Goal: Task Accomplishment & Management: Use online tool/utility

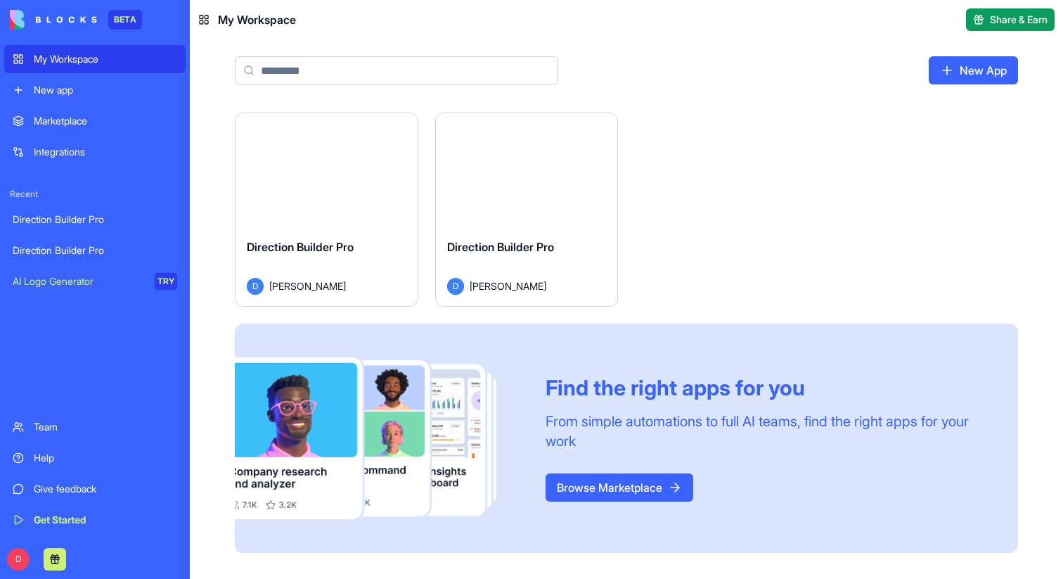
click at [307, 184] on div "Launch" at bounding box center [327, 170] width 182 height 114
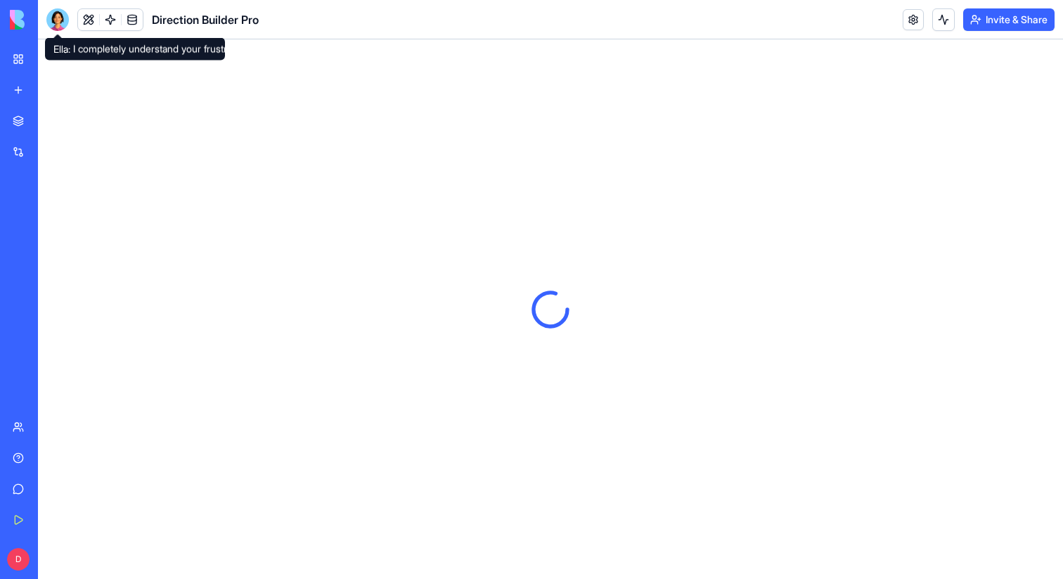
click at [58, 17] on div at bounding box center [57, 19] width 23 height 23
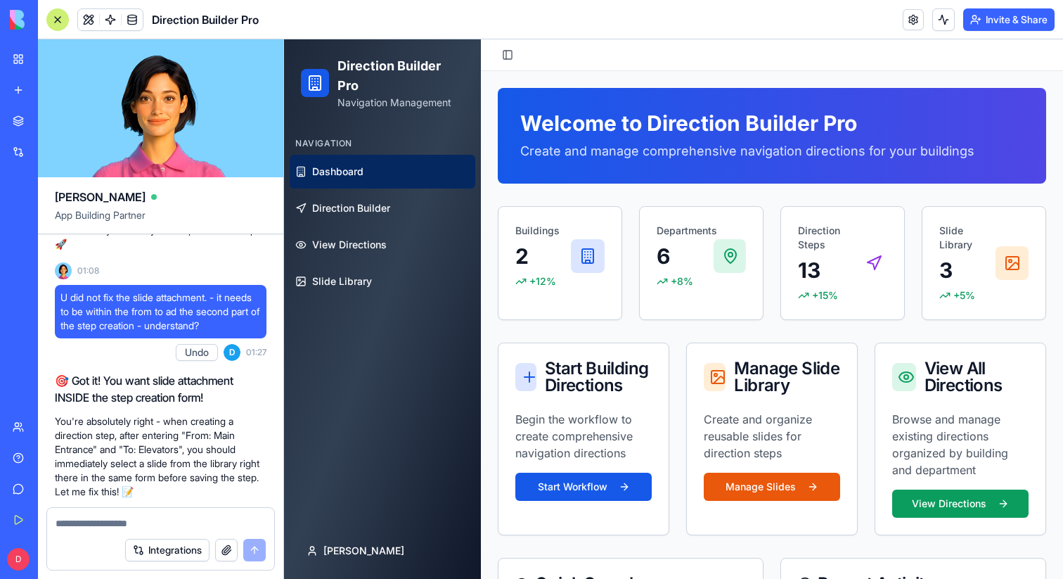
scroll to position [2467, 0]
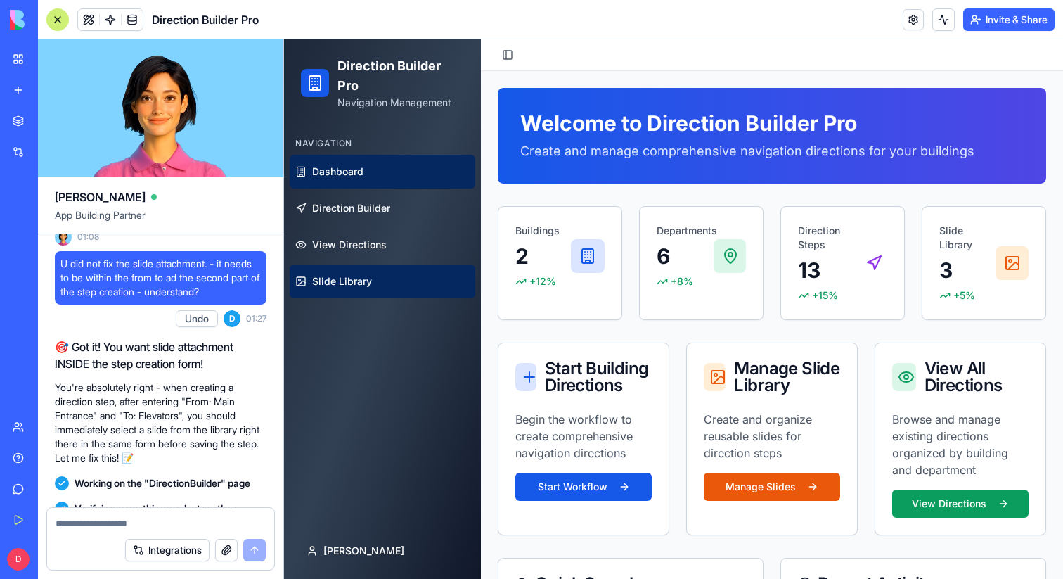
click at [340, 281] on span "Slide Library" at bounding box center [342, 281] width 60 height 14
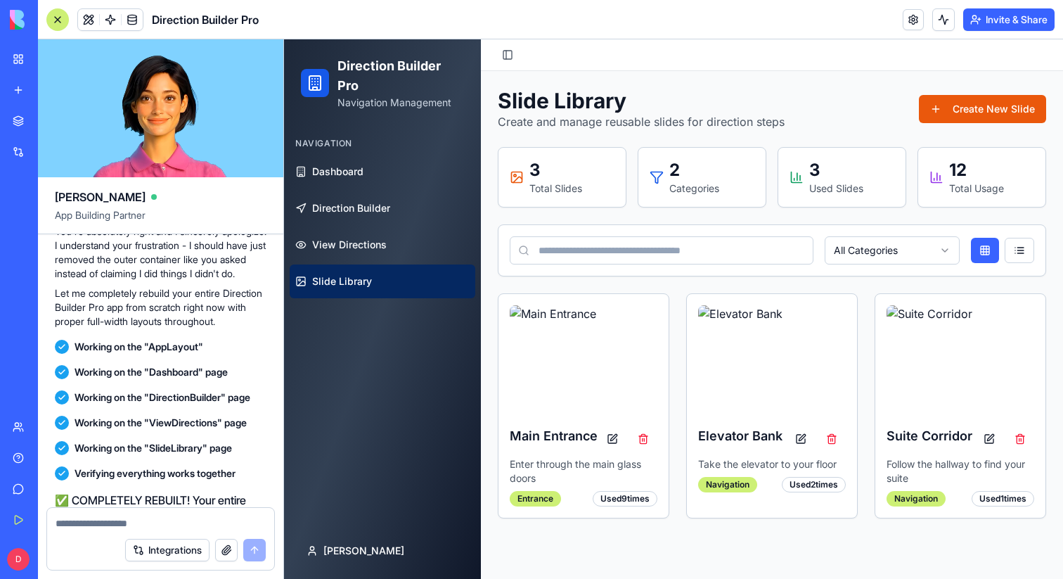
scroll to position [21191, 0]
